Goal: Information Seeking & Learning: Learn about a topic

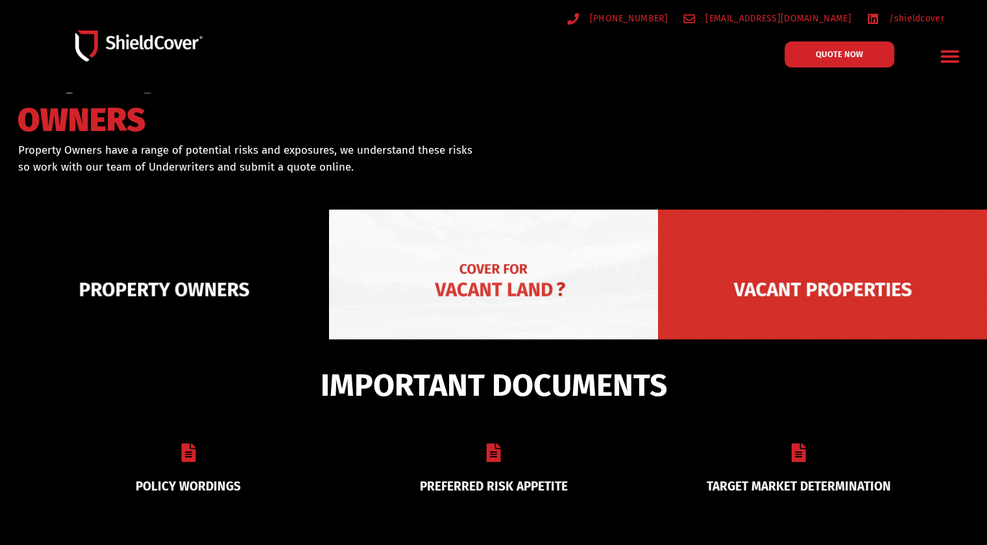
click at [505, 282] on img at bounding box center [493, 290] width 329 height 160
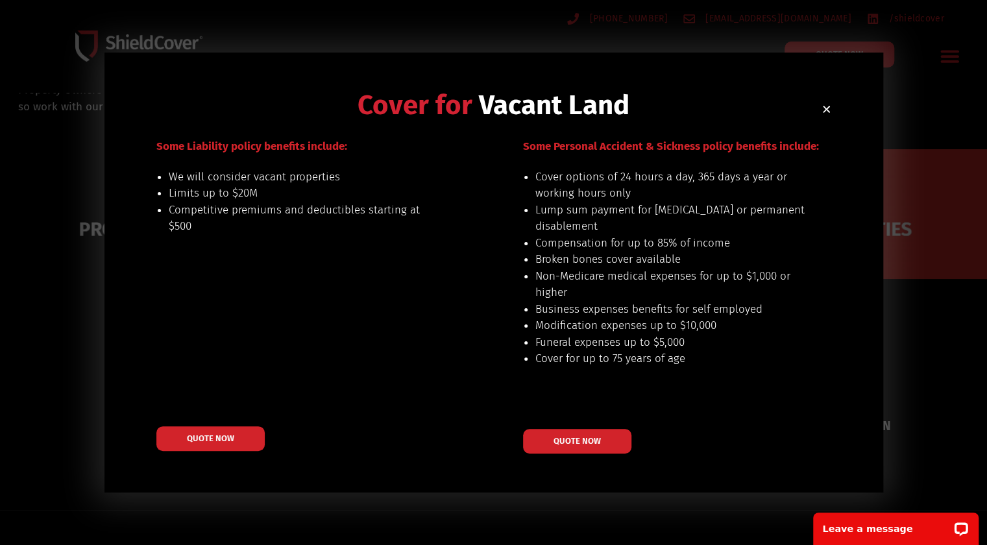
scroll to position [109, 0]
click at [390, 171] on li "We will consider vacant properties" at bounding box center [304, 177] width 270 height 17
click at [375, 190] on li "Limits up to $20M" at bounding box center [304, 193] width 270 height 17
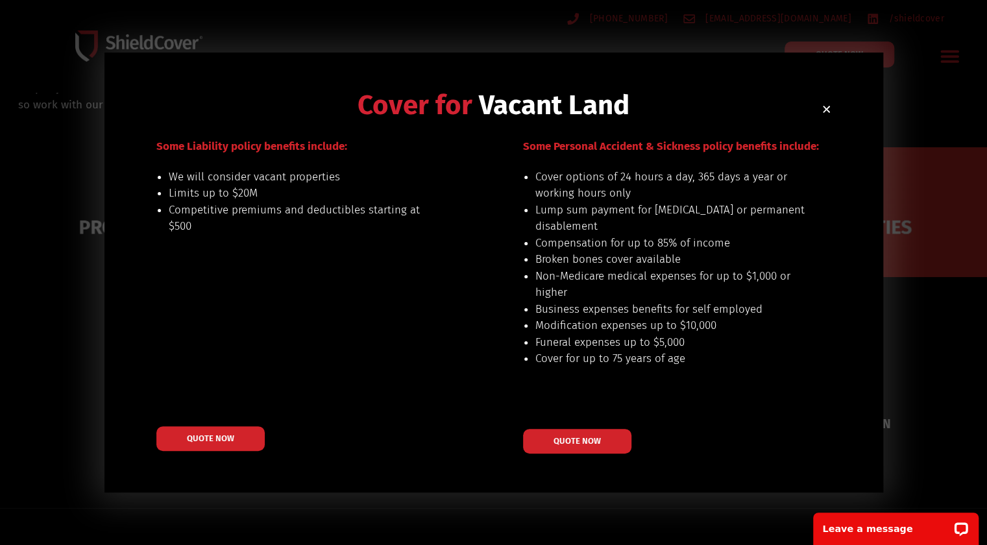
click at [375, 190] on li "Limits up to $20M" at bounding box center [304, 193] width 270 height 17
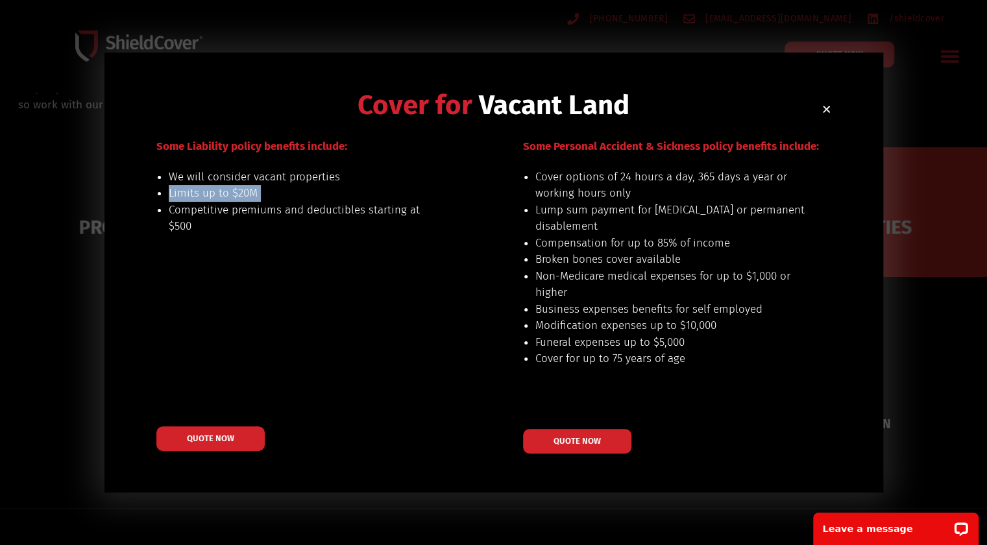
click at [375, 190] on li "Limits up to $20M" at bounding box center [304, 193] width 270 height 17
click at [274, 181] on li "We will consider vacant properties" at bounding box center [304, 177] width 270 height 17
